Goal: Task Accomplishment & Management: Manage account settings

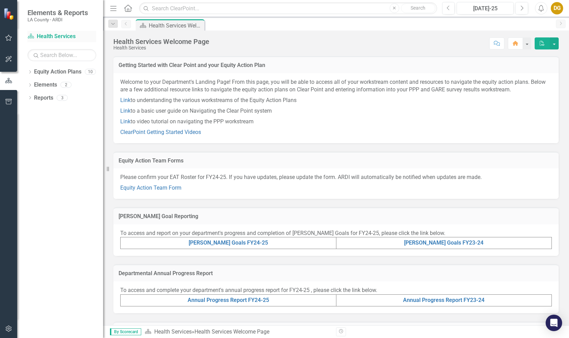
click at [65, 37] on link "Equity Action Plan Health Services" at bounding box center [62, 37] width 69 height 8
click at [231, 243] on link "[PERSON_NAME] Goals FY24-25" at bounding box center [228, 243] width 79 height 7
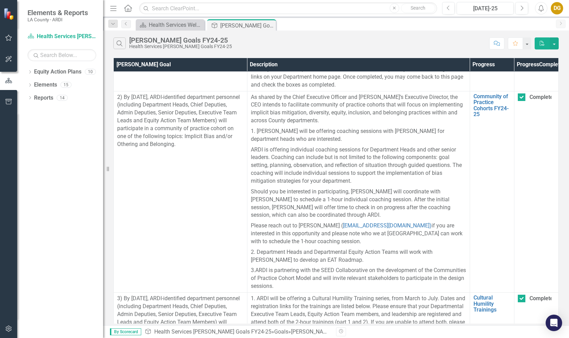
scroll to position [172, 0]
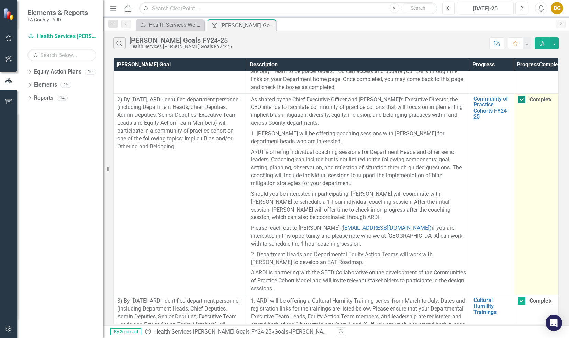
click at [519, 100] on input "Completed" at bounding box center [520, 98] width 4 height 4
checkbox input "false"
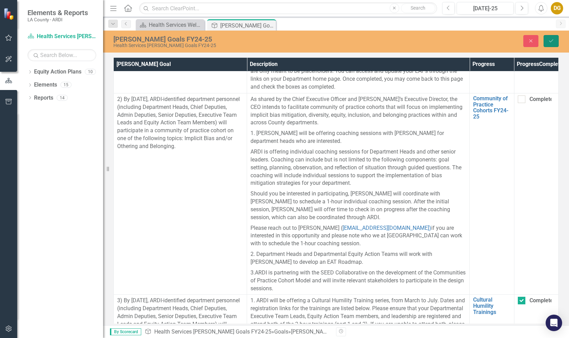
click at [551, 42] on icon "Save" at bounding box center [551, 41] width 6 height 5
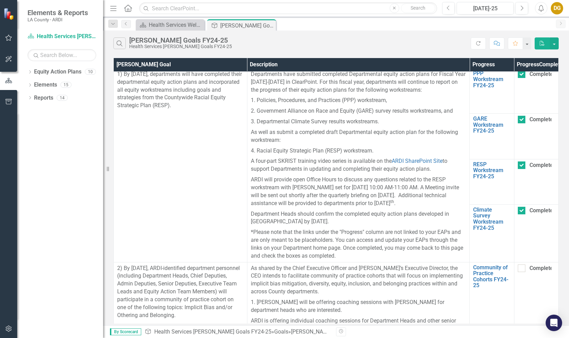
scroll to position [0, 0]
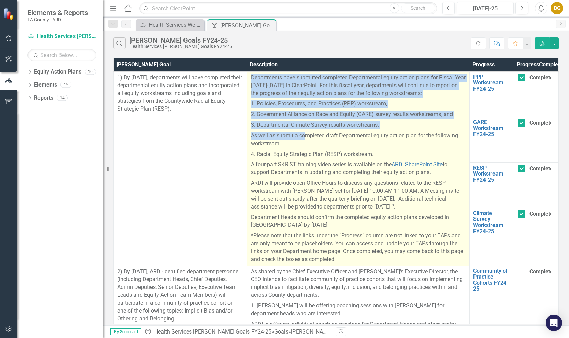
drag, startPoint x: 249, startPoint y: 87, endPoint x: 305, endPoint y: 141, distance: 77.5
click at [305, 141] on span "Departments have submitted completed Departmental equity action plans for Fisca…" at bounding box center [359, 169] width 216 height 190
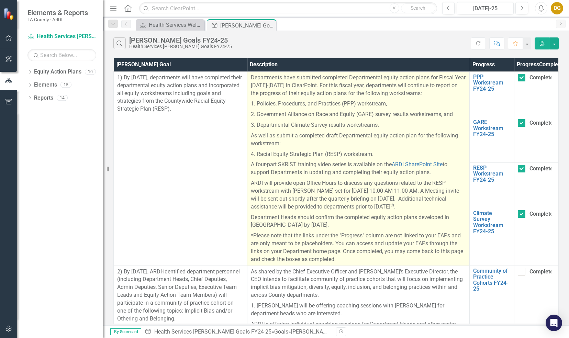
click at [301, 199] on p "ARDI will provide open Office Hours to discuss any questions related to the RES…" at bounding box center [359, 195] width 216 height 34
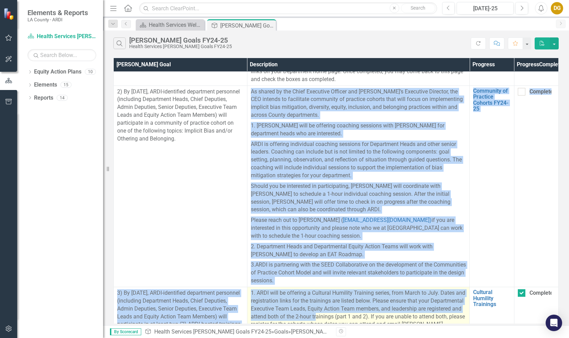
scroll to position [186, 0]
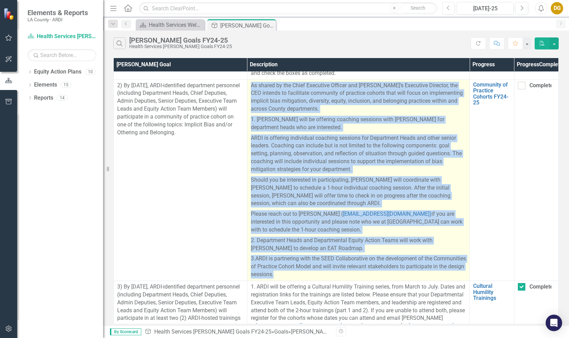
drag, startPoint x: 250, startPoint y: 132, endPoint x: 358, endPoint y: 279, distance: 182.6
click at [358, 279] on span "As shared by the Chief Executive Officer and [PERSON_NAME]’s Executive Director…" at bounding box center [359, 180] width 216 height 197
copy span "Lo ipsumd si ame Conse Adipiscin Elitsed doe TEMP’i Utlaboree Dolorema, ali ENI…"
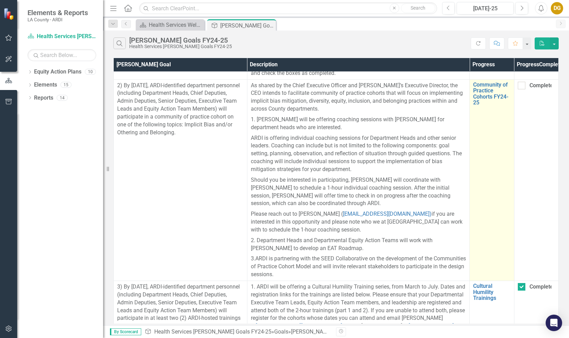
click at [474, 222] on td "Community of Practice Cohorts FY24-25 Edit Edit Progress Link Open Element" at bounding box center [492, 179] width 45 height 201
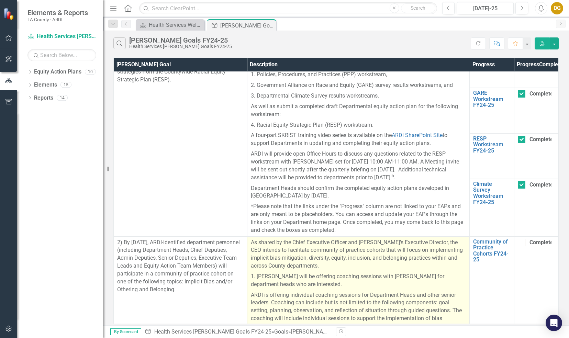
scroll to position [0, 0]
